Goal: Task Accomplishment & Management: Manage account settings

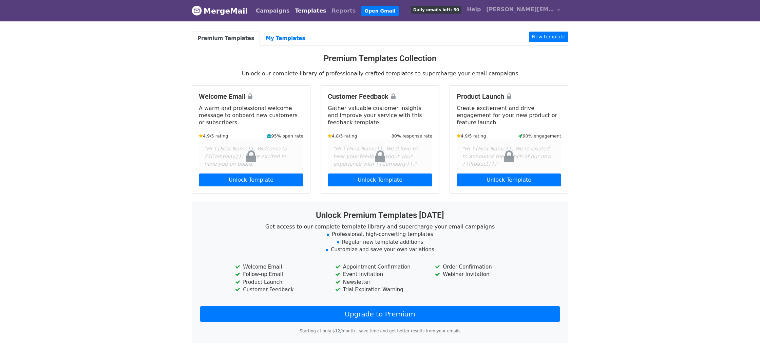
click at [255, 13] on link "Campaigns" at bounding box center [272, 11] width 39 height 14
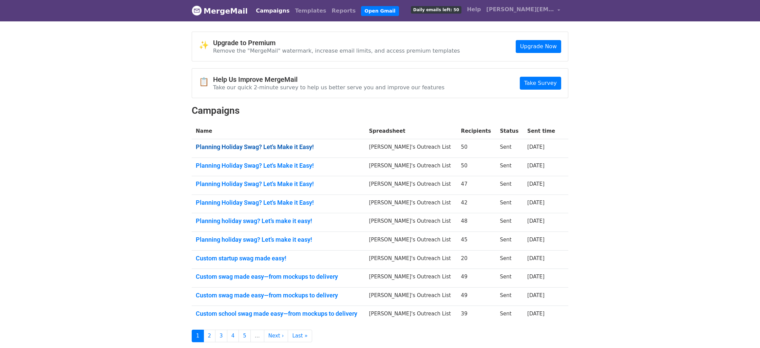
click at [283, 144] on link "Planning Holiday Swag? Let's Make it Easy!" at bounding box center [278, 146] width 165 height 7
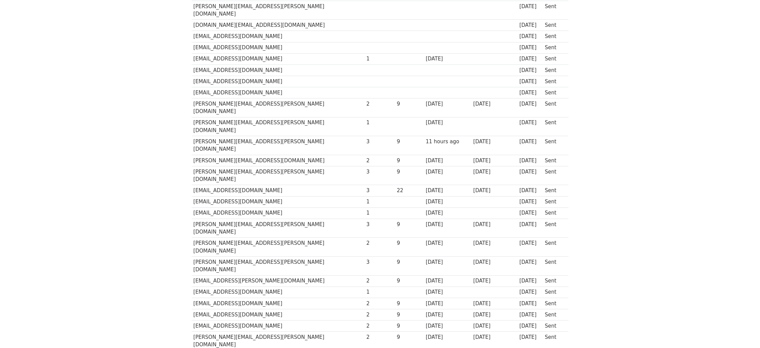
scroll to position [157, 0]
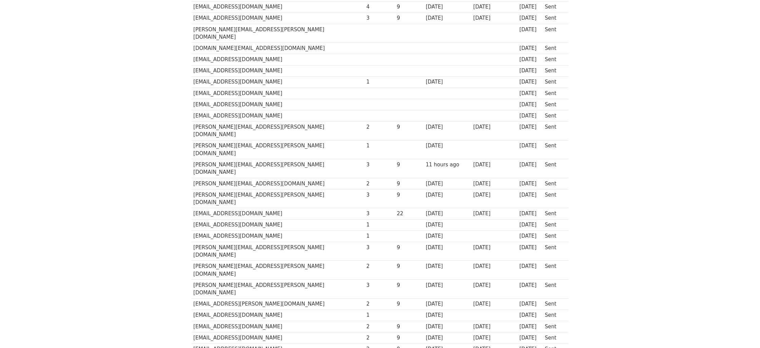
click at [247, 208] on td "[EMAIL_ADDRESS][DOMAIN_NAME]" at bounding box center [278, 213] width 173 height 11
copy tr "[EMAIL_ADDRESS][DOMAIN_NAME]"
